Goal: Task Accomplishment & Management: Use online tool/utility

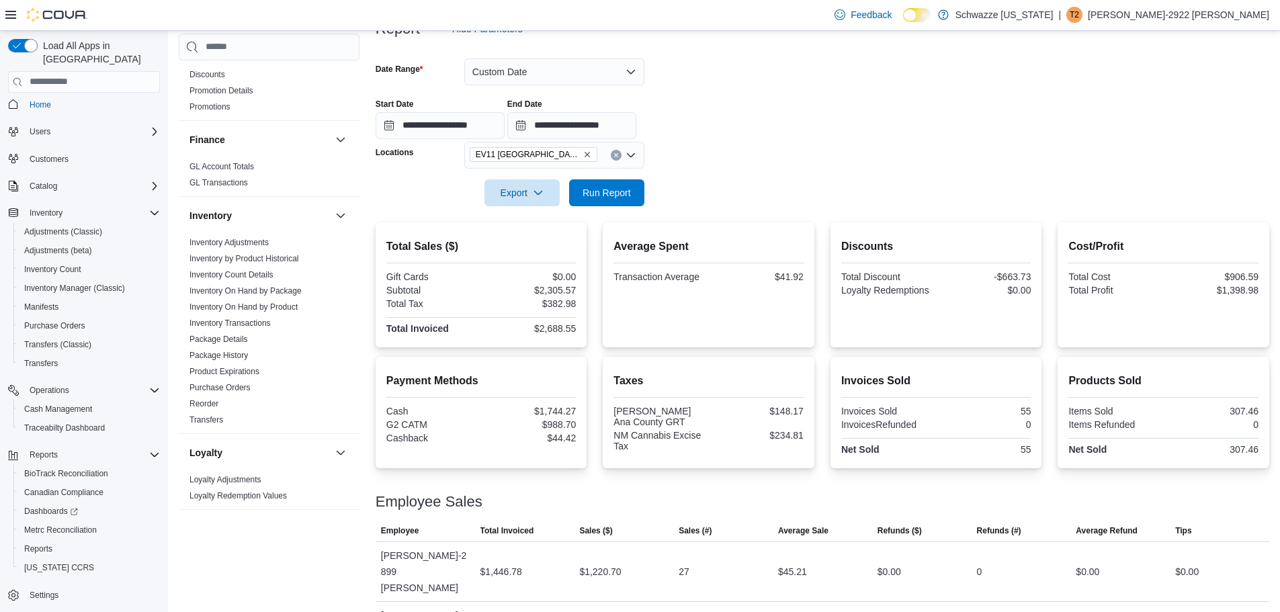
scroll to position [157, 0]
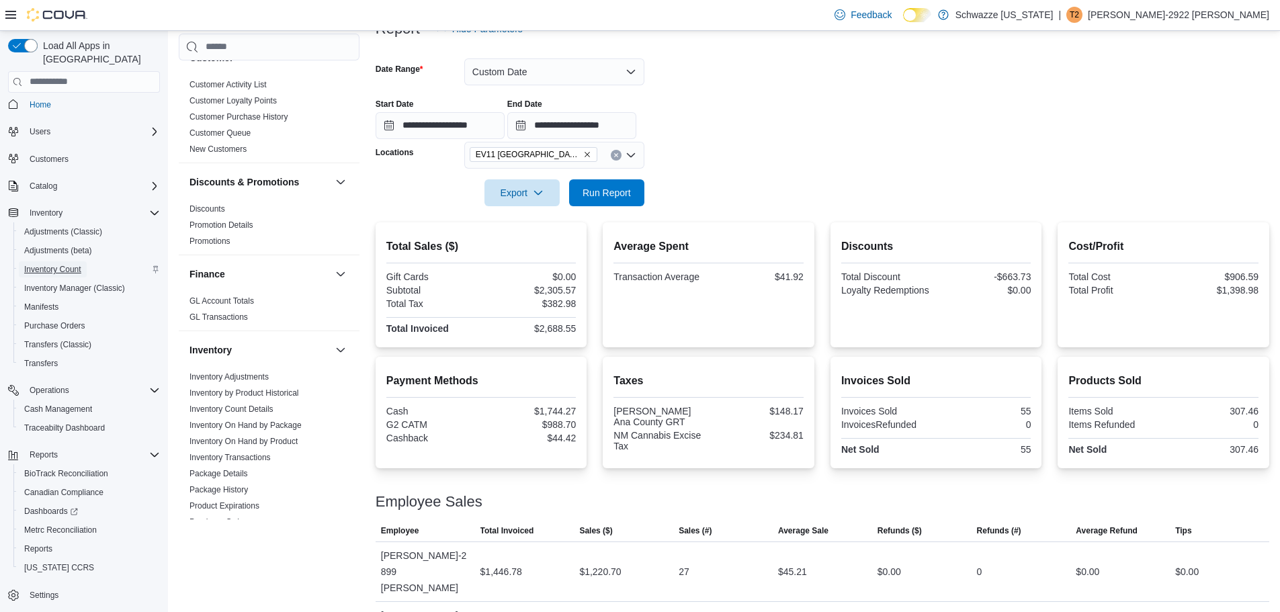
click at [67, 264] on span "Inventory Count" at bounding box center [52, 269] width 57 height 11
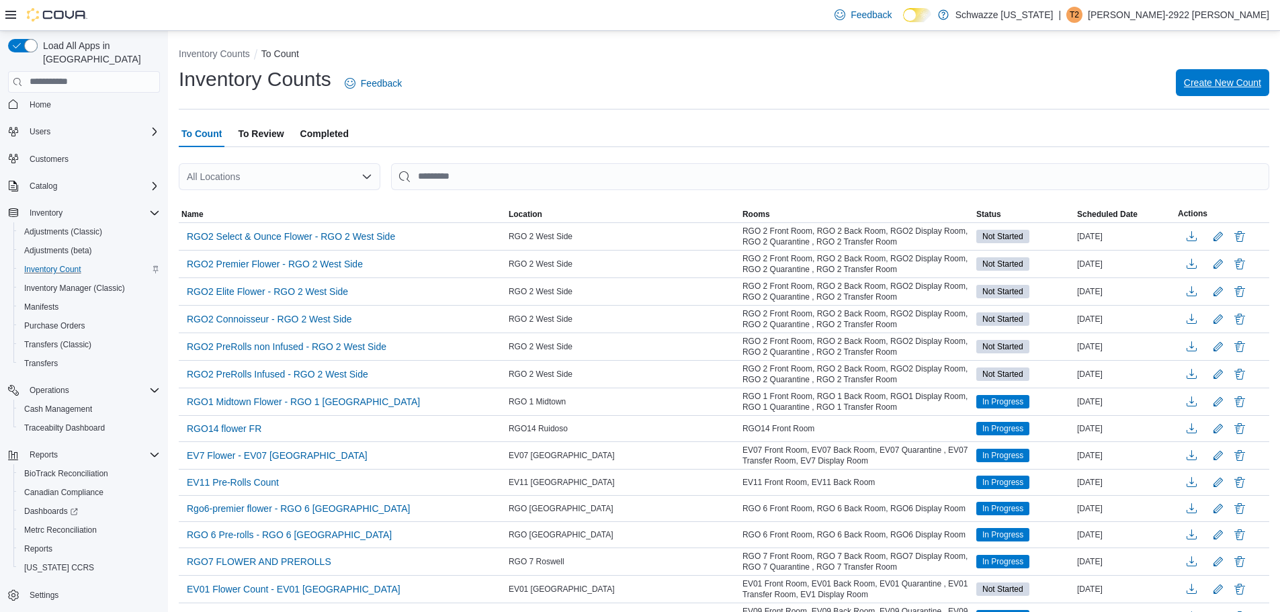
click at [1254, 78] on span "Create New Count" at bounding box center [1222, 82] width 77 height 13
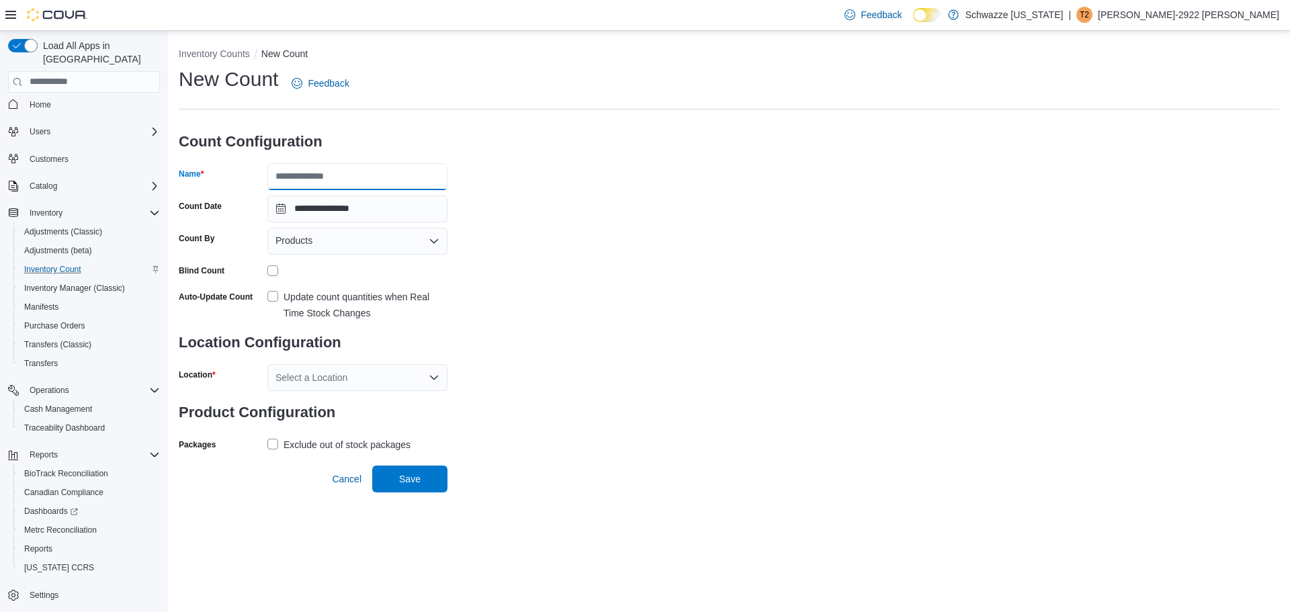
click at [315, 176] on input "Name" at bounding box center [357, 176] width 180 height 27
type input "**********"
click at [275, 297] on label "Update count quantities when Real Time Stock Changes" at bounding box center [357, 305] width 180 height 32
click at [328, 383] on div "Select a Location" at bounding box center [357, 377] width 180 height 27
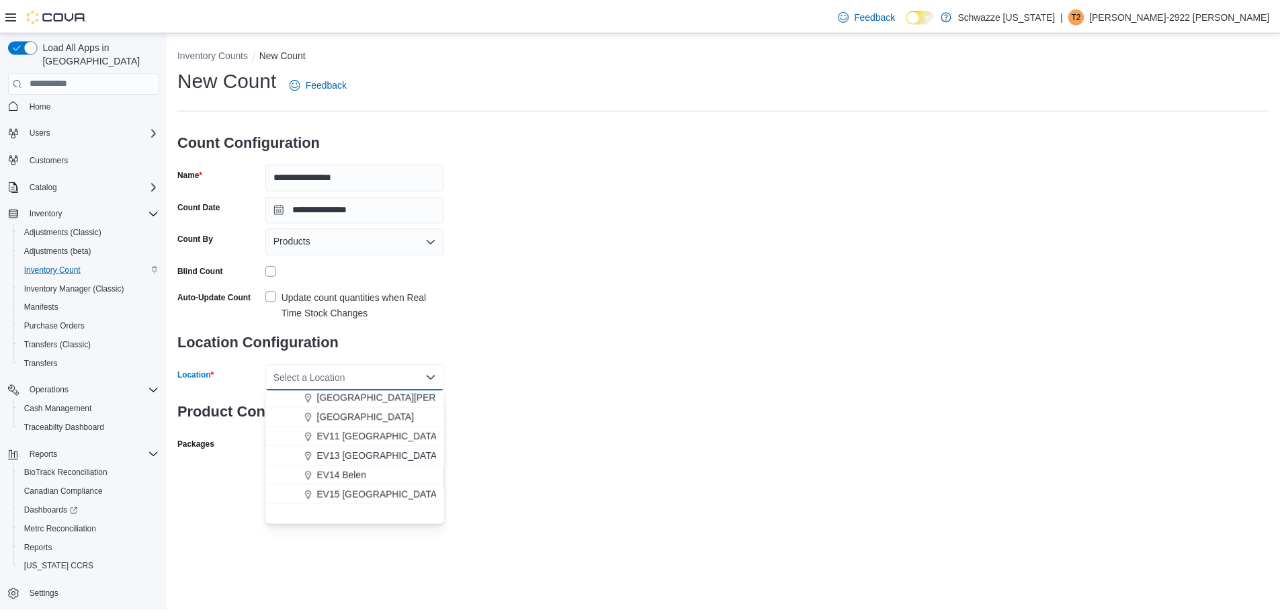
scroll to position [134, 0]
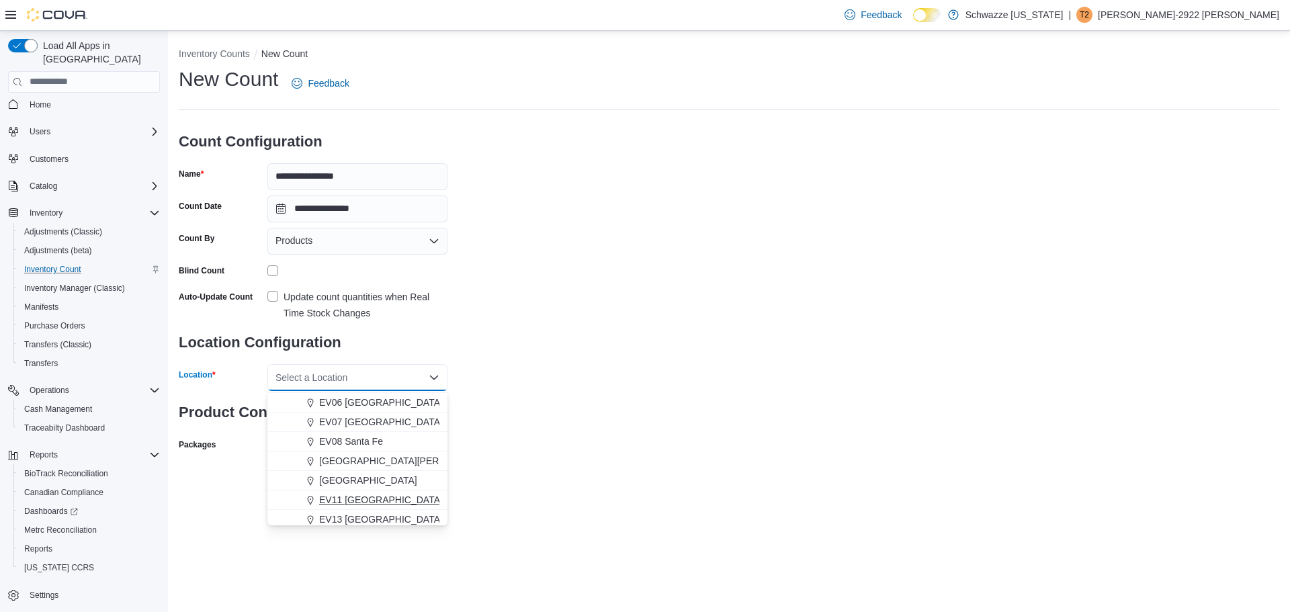
click at [393, 500] on span "EV11 [GEOGRAPHIC_DATA]" at bounding box center [381, 499] width 124 height 13
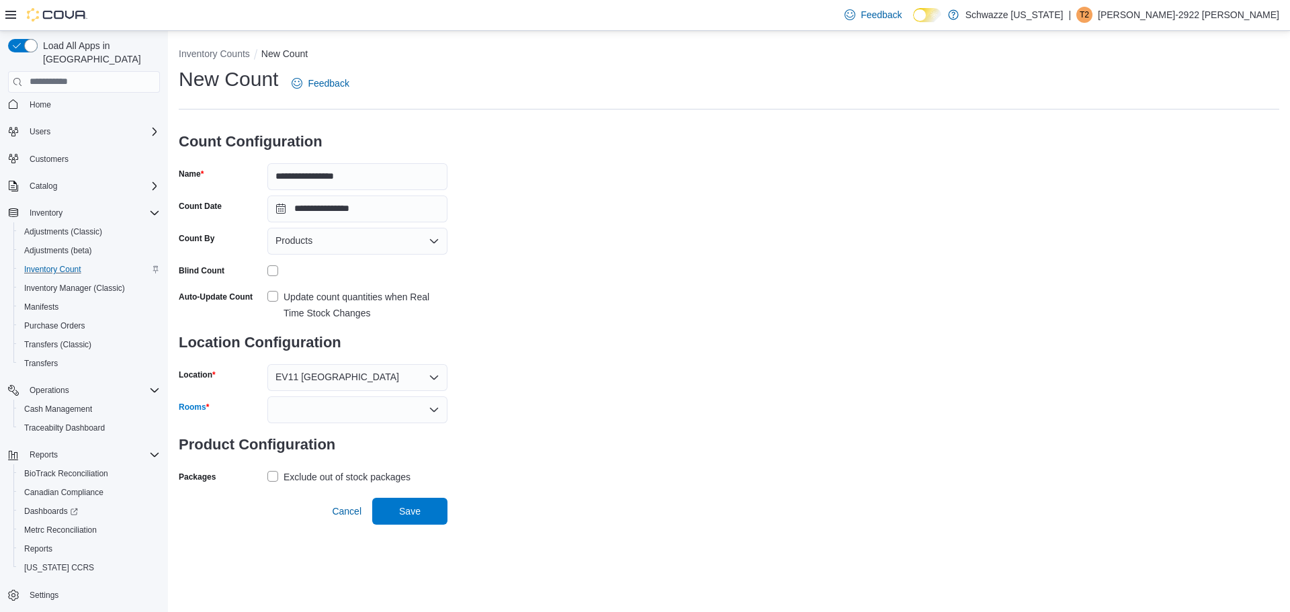
click at [362, 414] on div at bounding box center [357, 409] width 180 height 27
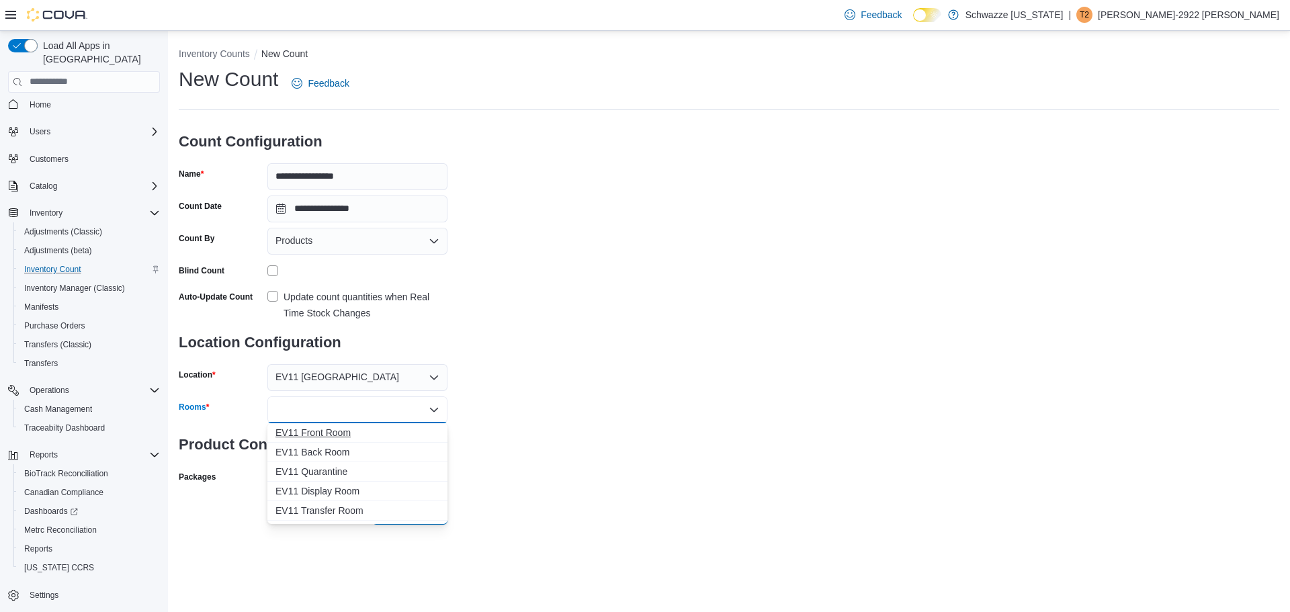
click at [383, 438] on span "EV11 Front Room" at bounding box center [357, 432] width 164 height 13
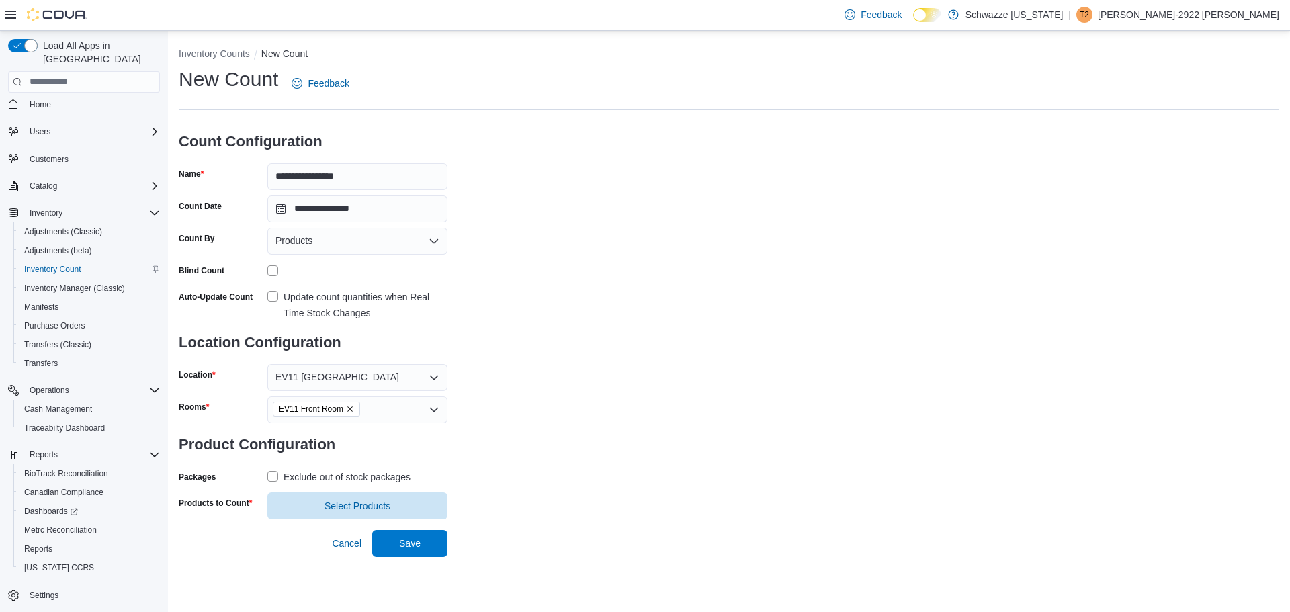
click at [768, 452] on div "**********" at bounding box center [729, 293] width 1101 height 454
click at [267, 482] on label "Exclude out of stock packages" at bounding box center [338, 477] width 143 height 16
click at [302, 503] on span "Select Products" at bounding box center [357, 505] width 164 height 27
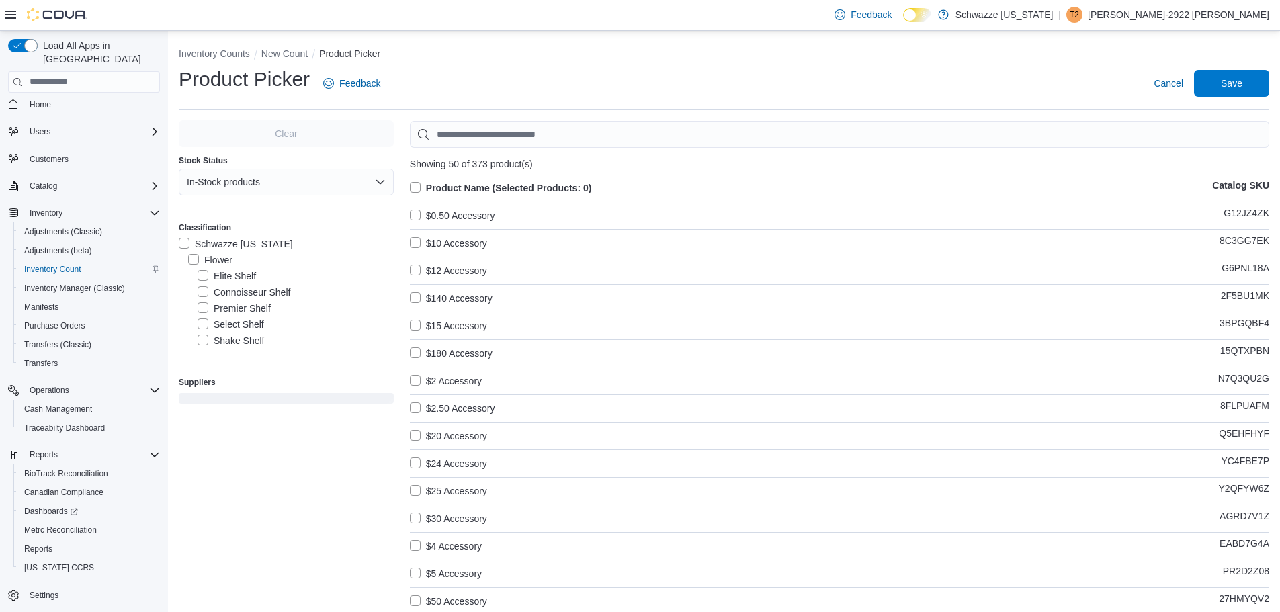
click at [201, 295] on label "Connoisseur Shelf" at bounding box center [244, 292] width 93 height 16
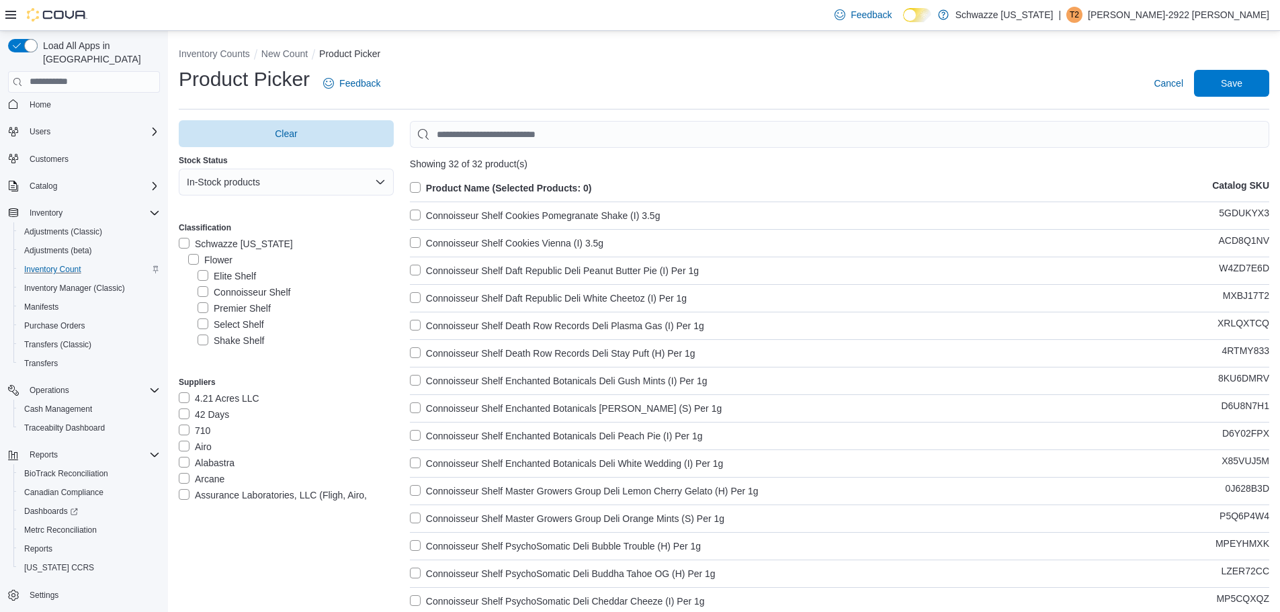
click at [418, 182] on label "Product Name (Selected Products: 0)" at bounding box center [501, 188] width 182 height 16
click at [1269, 87] on button "Save" at bounding box center [1231, 82] width 75 height 27
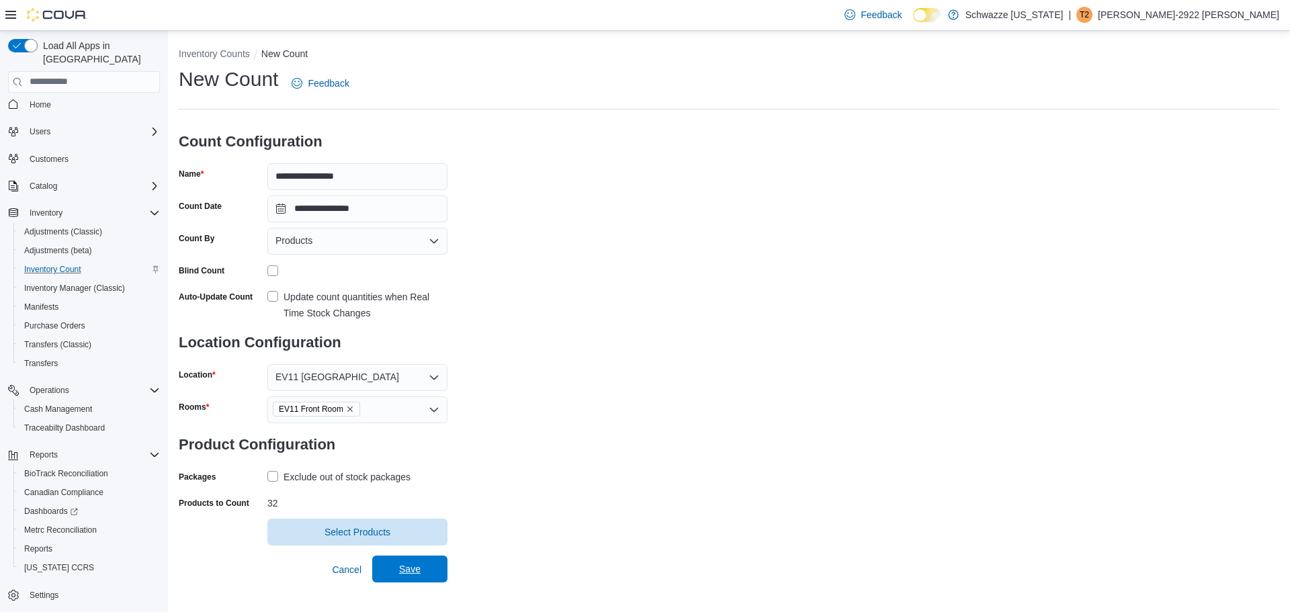
click at [433, 571] on span "Save" at bounding box center [409, 569] width 59 height 27
